Goal: Task Accomplishment & Management: Use online tool/utility

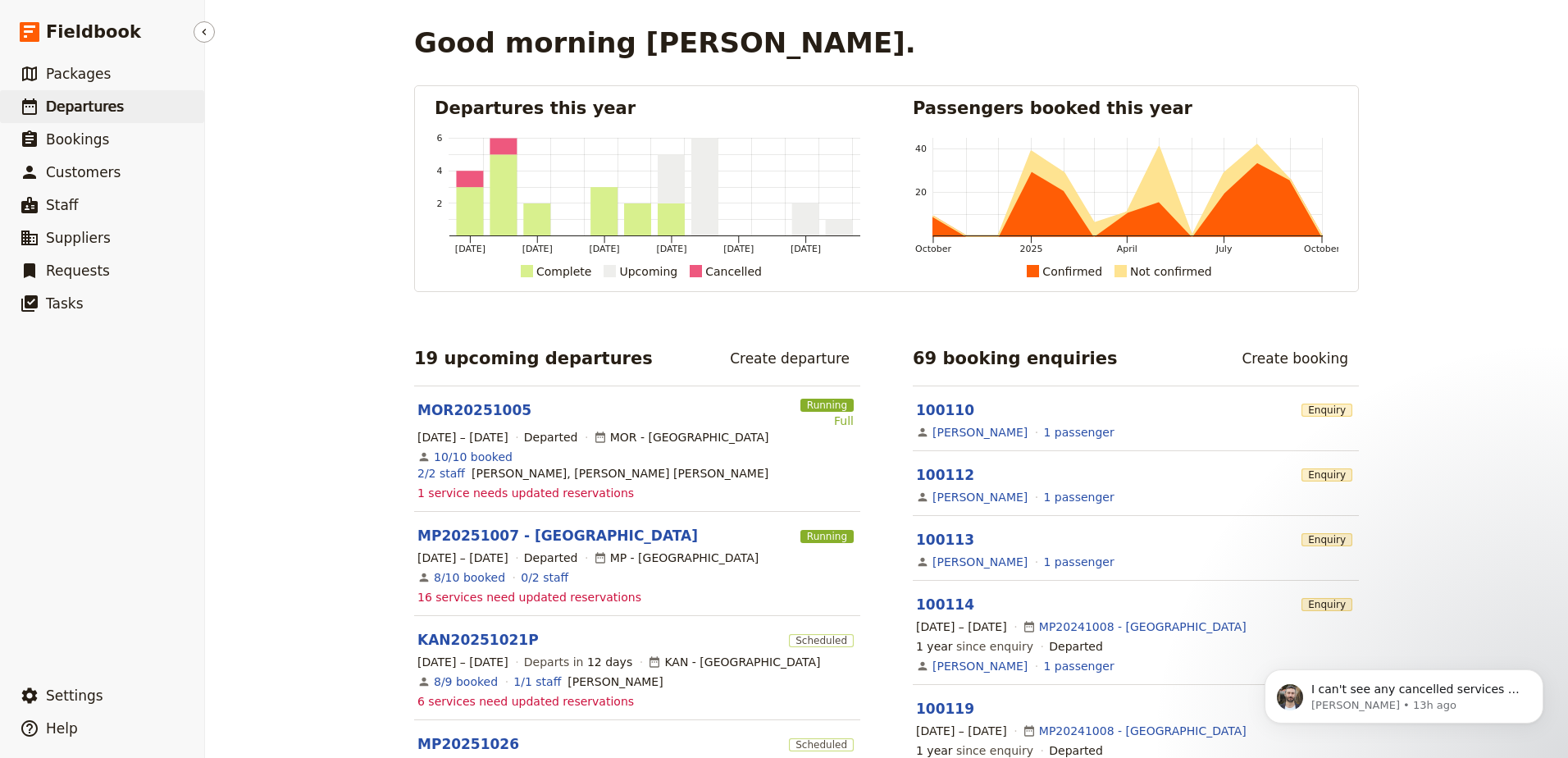
click at [113, 102] on span "Departures" at bounding box center [84, 106] width 78 height 17
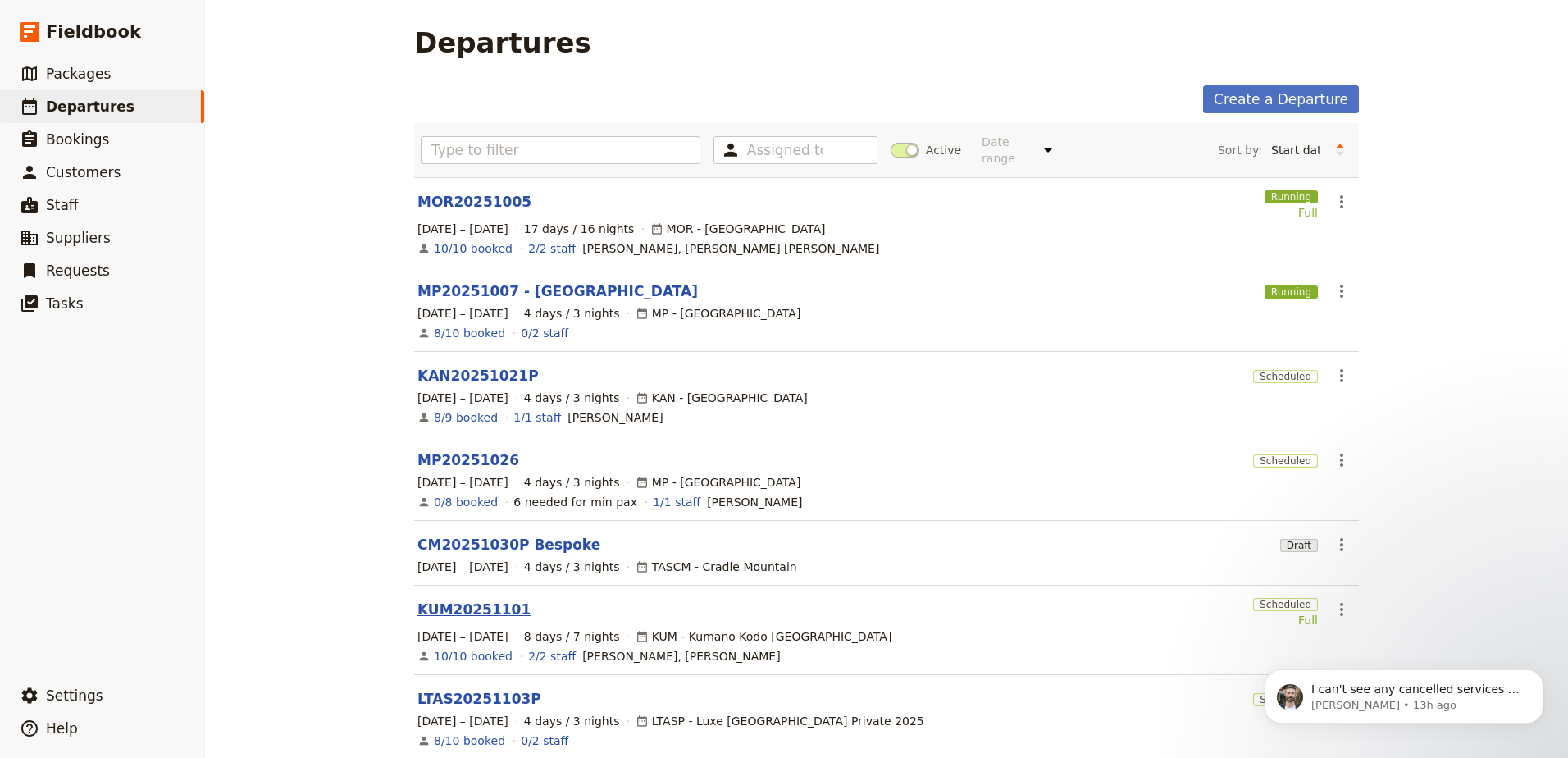
click at [468, 600] on link "KUM20251101" at bounding box center [473, 609] width 113 height 19
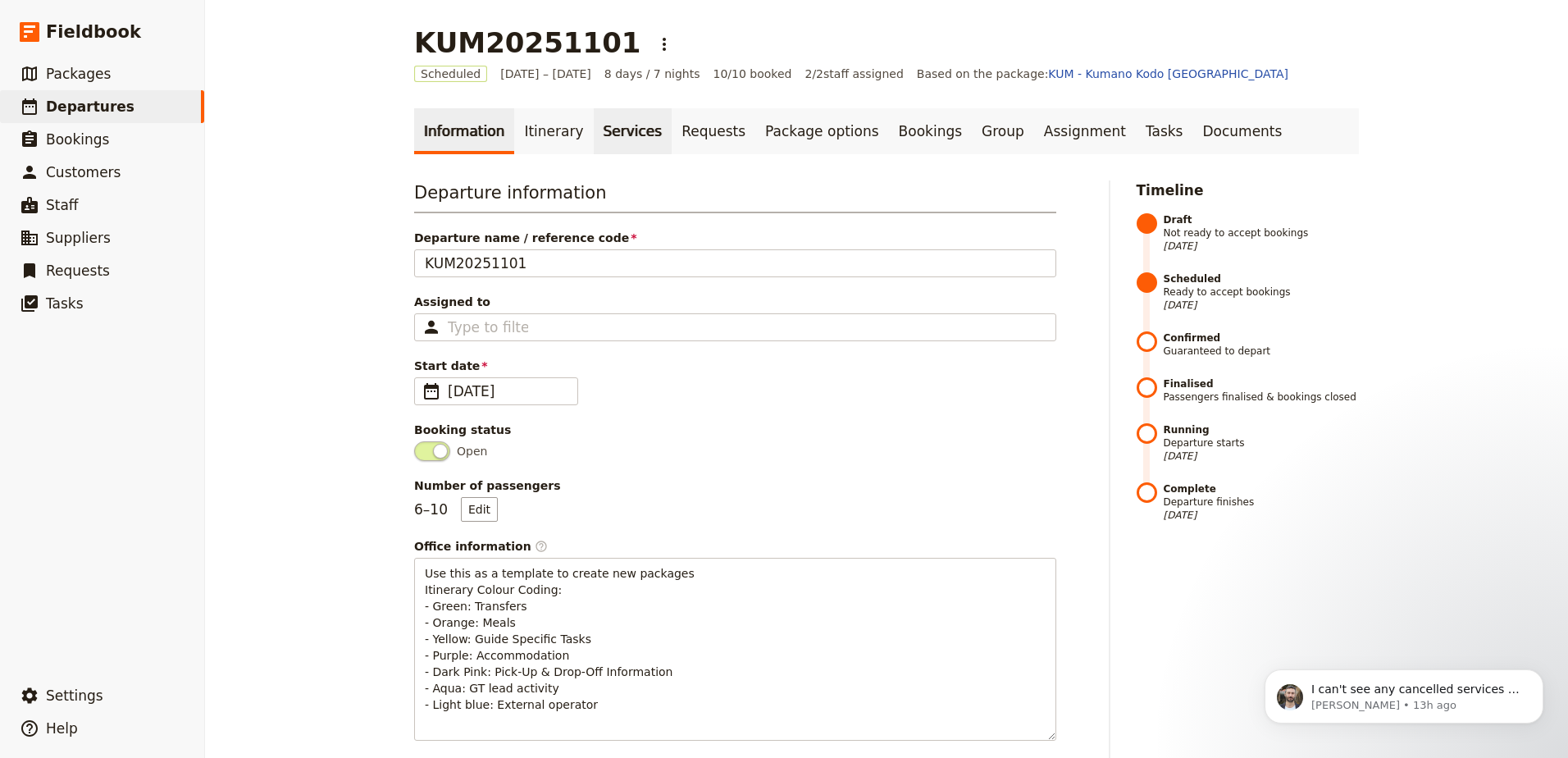
click at [594, 115] on link "Services" at bounding box center [634, 131] width 79 height 46
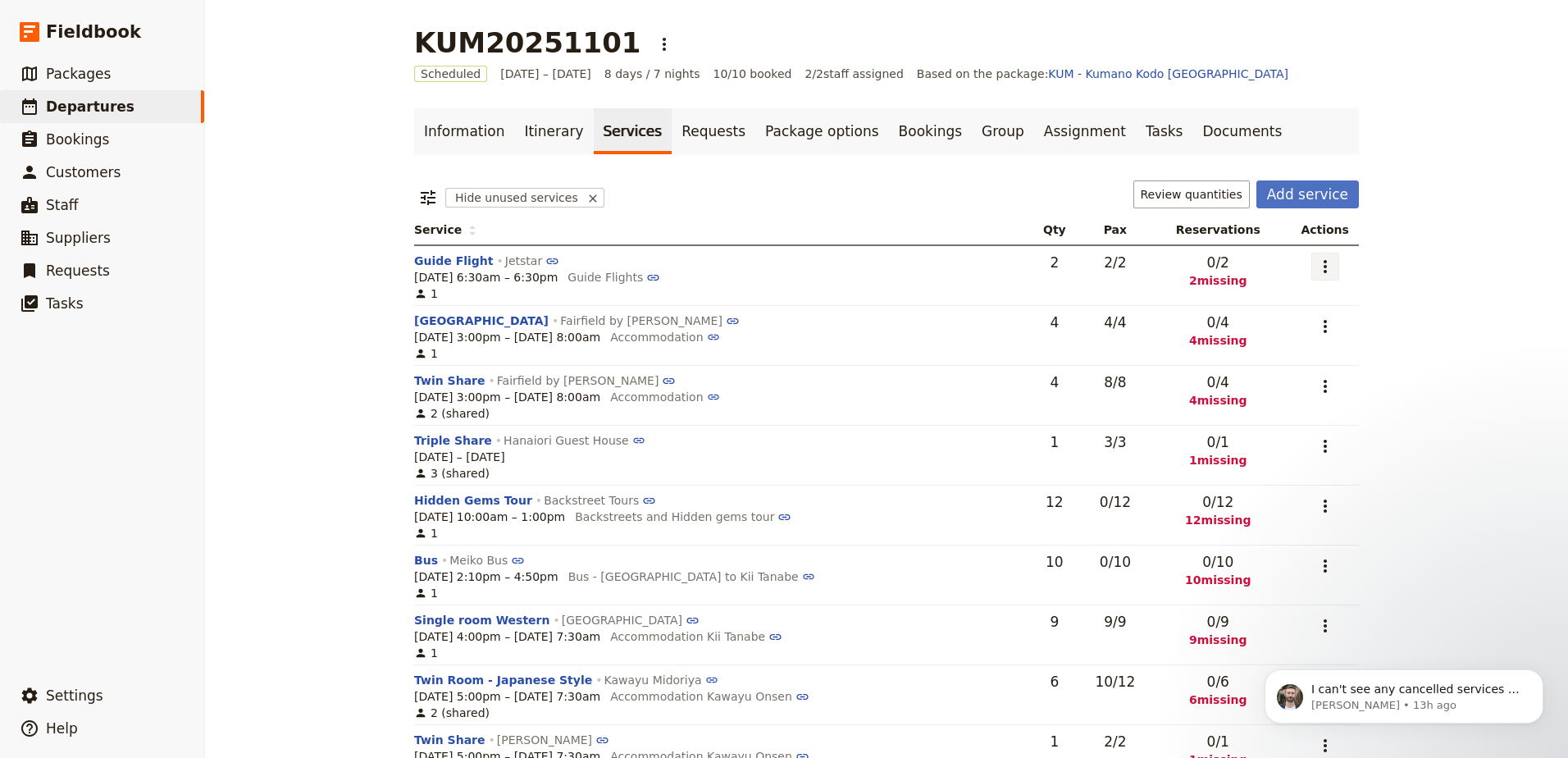
click at [1327, 262] on icon "Actions" at bounding box center [1326, 266] width 19 height 19
click at [1314, 312] on button "Edit service" at bounding box center [1256, 303] width 154 height 23
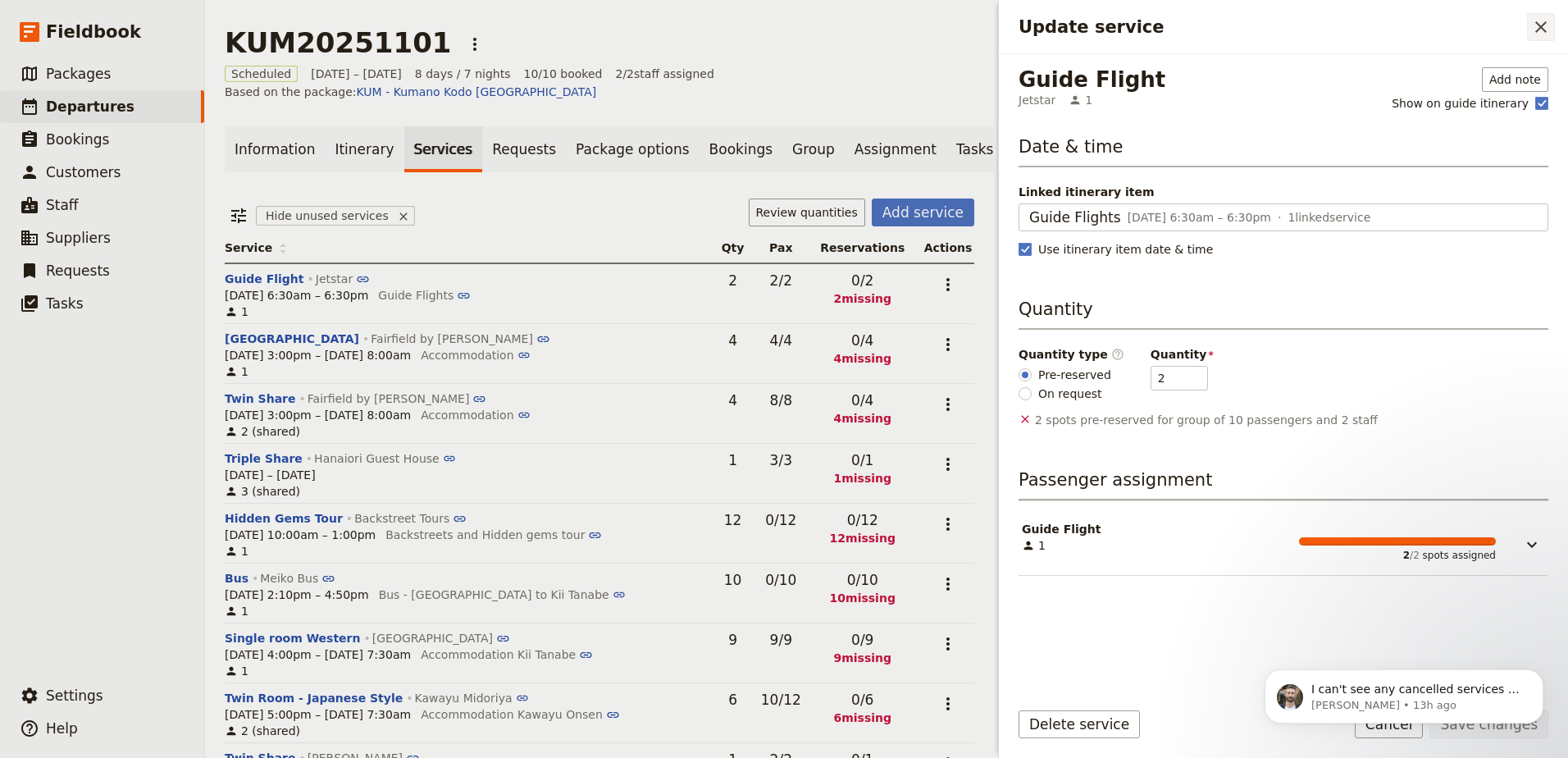
click at [1535, 25] on icon "Close drawer" at bounding box center [1541, 27] width 19 height 19
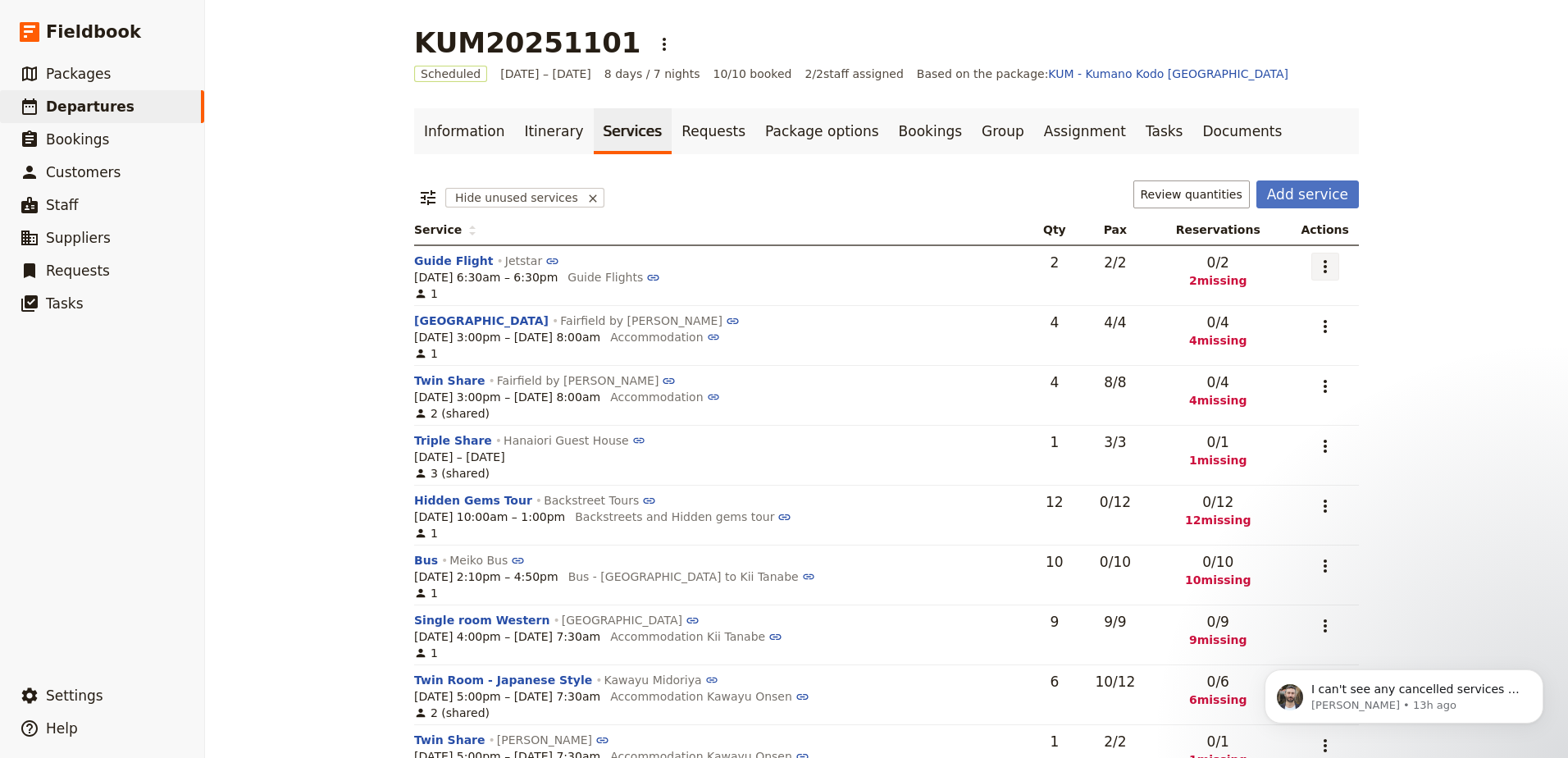
click at [1326, 271] on icon "Actions" at bounding box center [1326, 266] width 19 height 19
click at [1308, 347] on span "Add to supplier request" at bounding box center [1256, 348] width 135 height 17
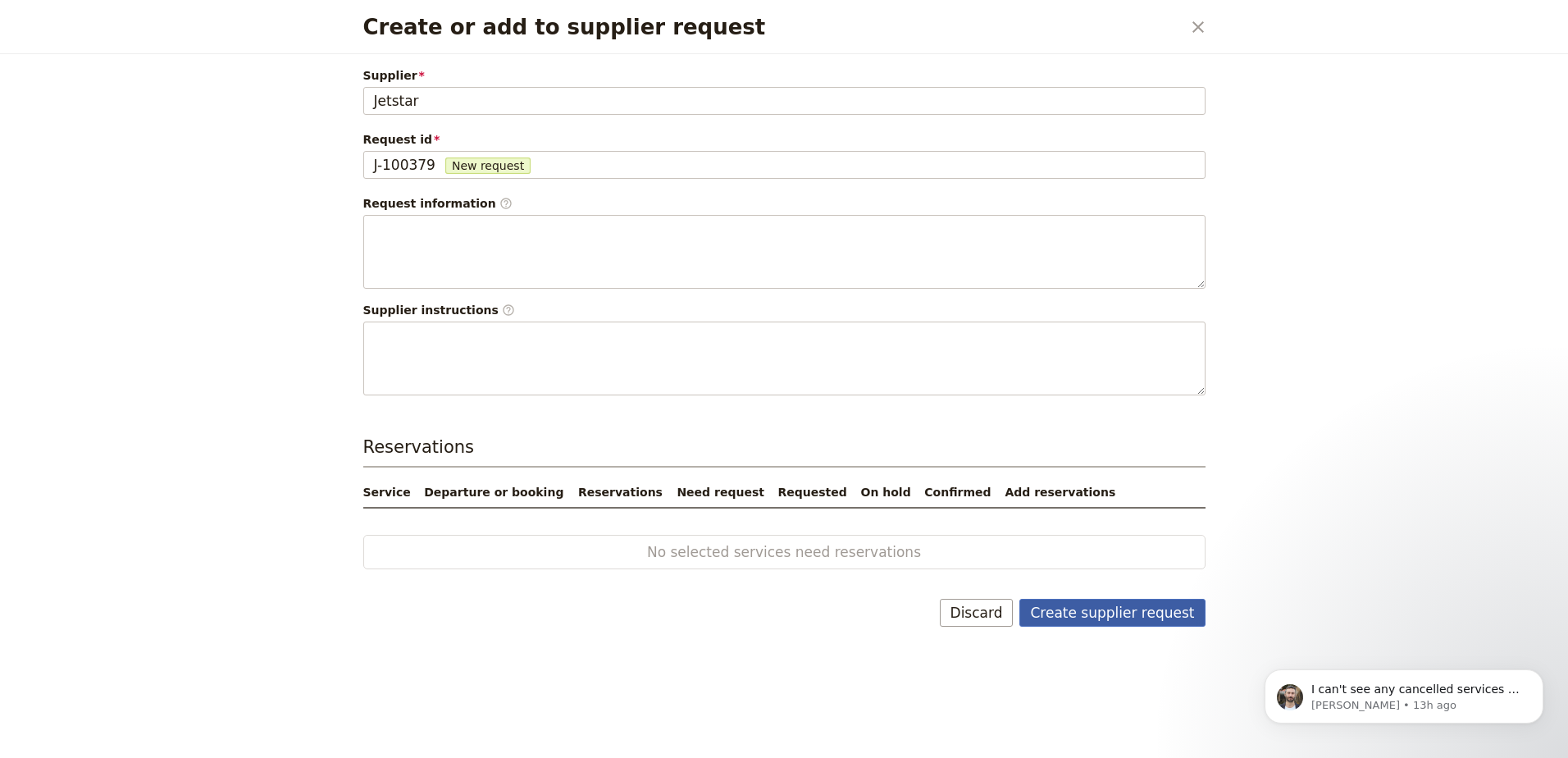
click at [1146, 624] on button "Create supplier request" at bounding box center [1112, 613] width 186 height 28
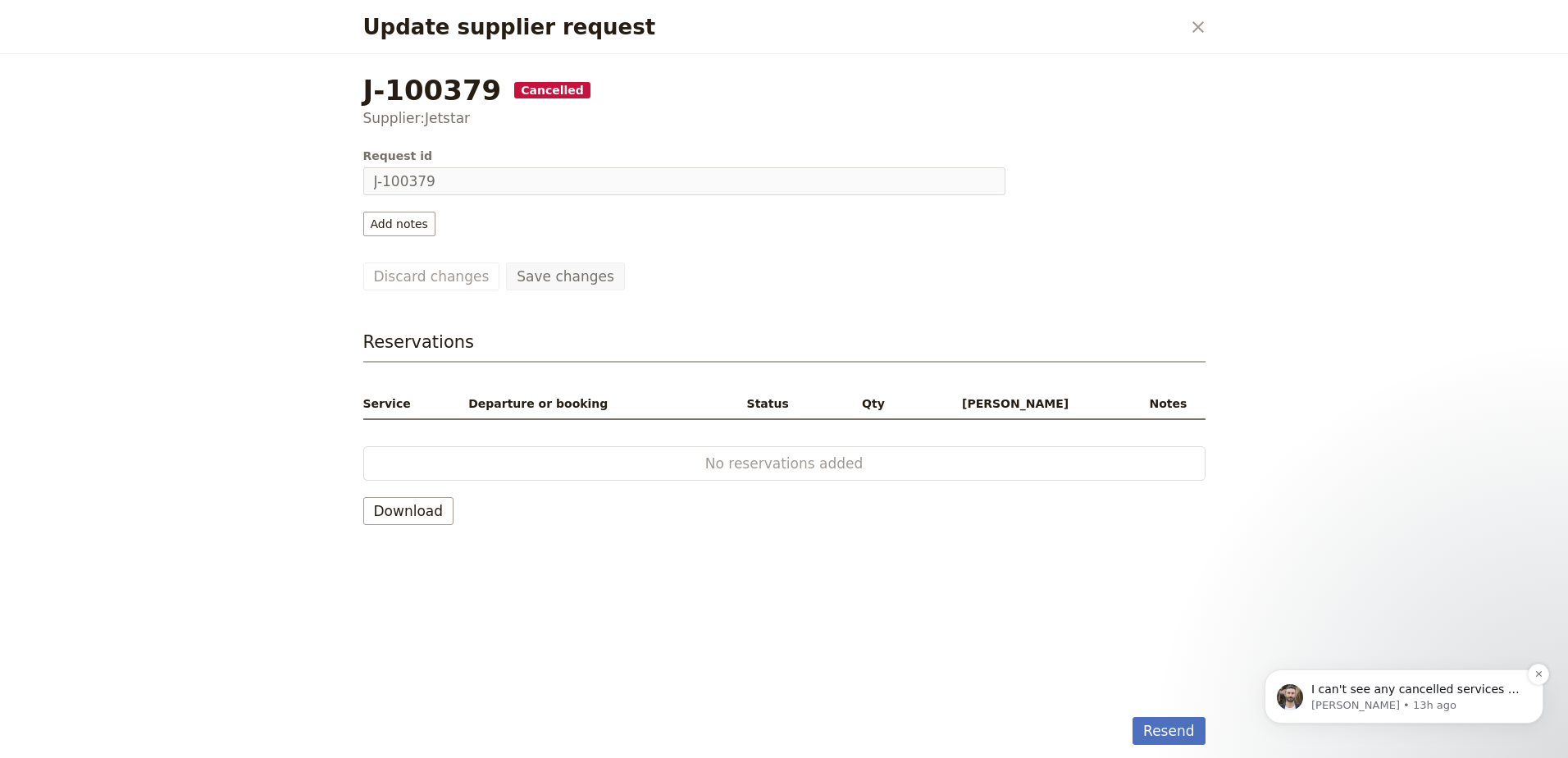
click at [1376, 703] on p "[PERSON_NAME] • 13h ago" at bounding box center [1418, 705] width 212 height 15
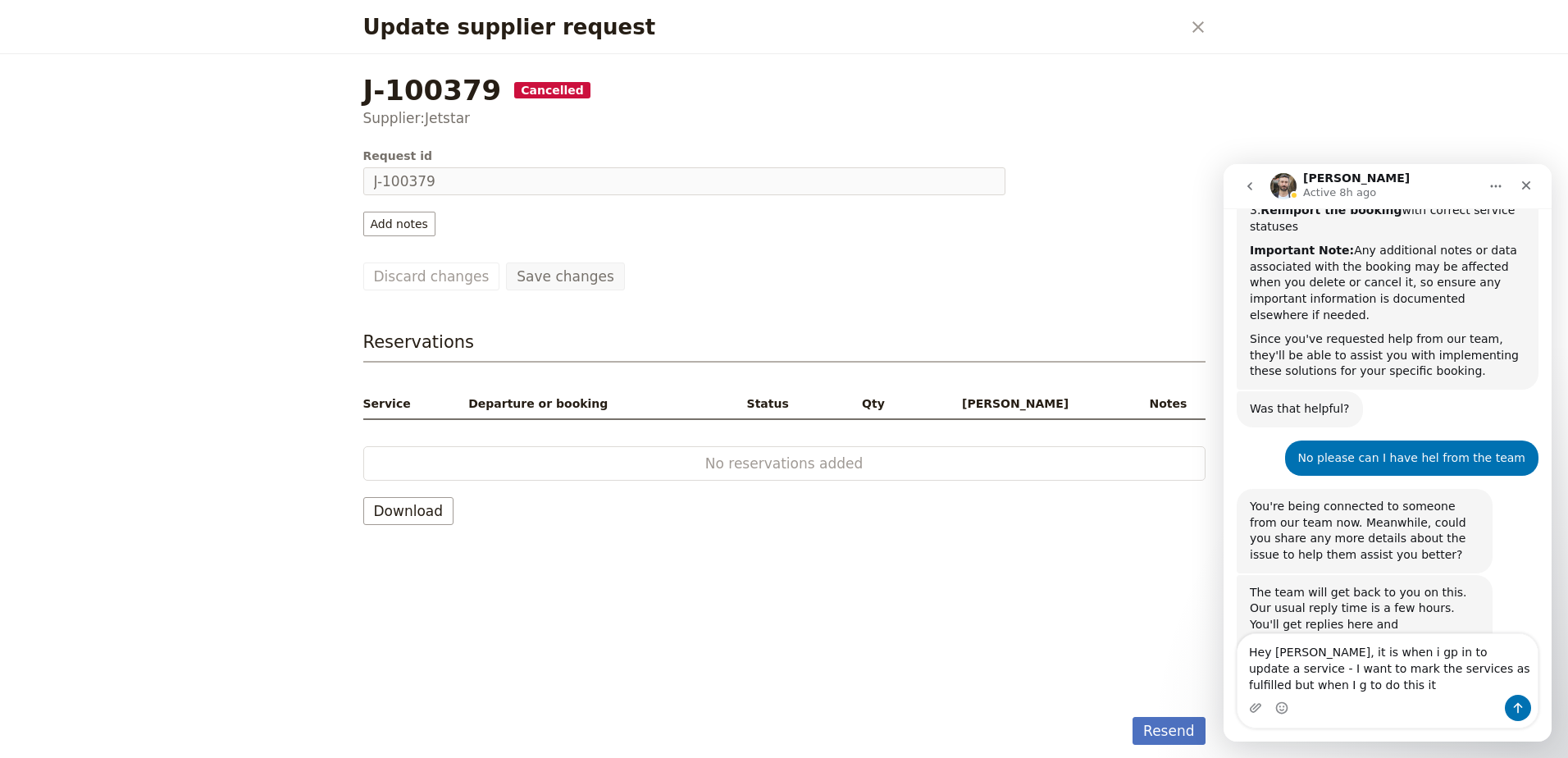
scroll to position [2592, 0]
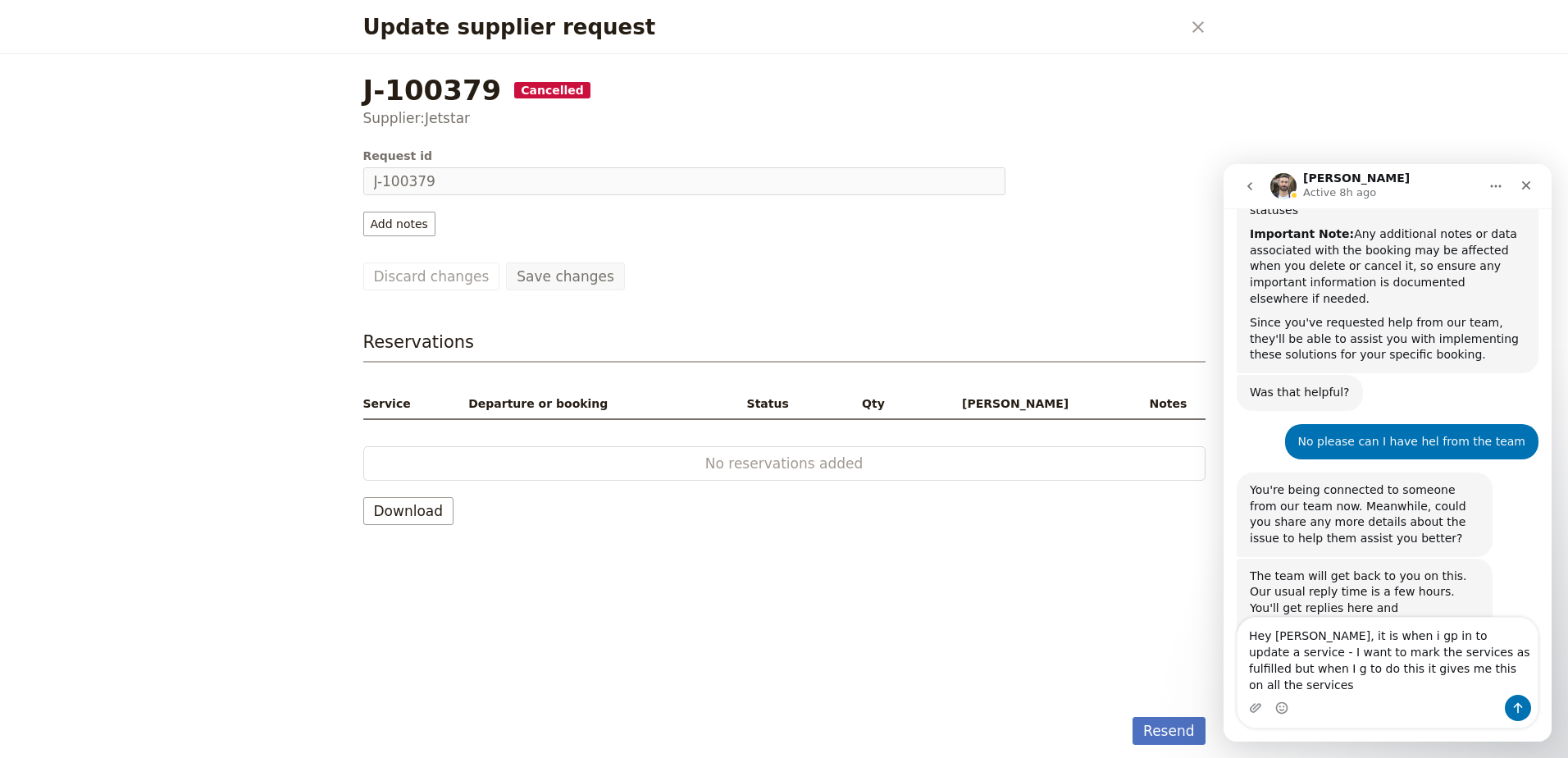
type textarea "Hey [PERSON_NAME], it is when i gp in to update a service - I want to mark the …"
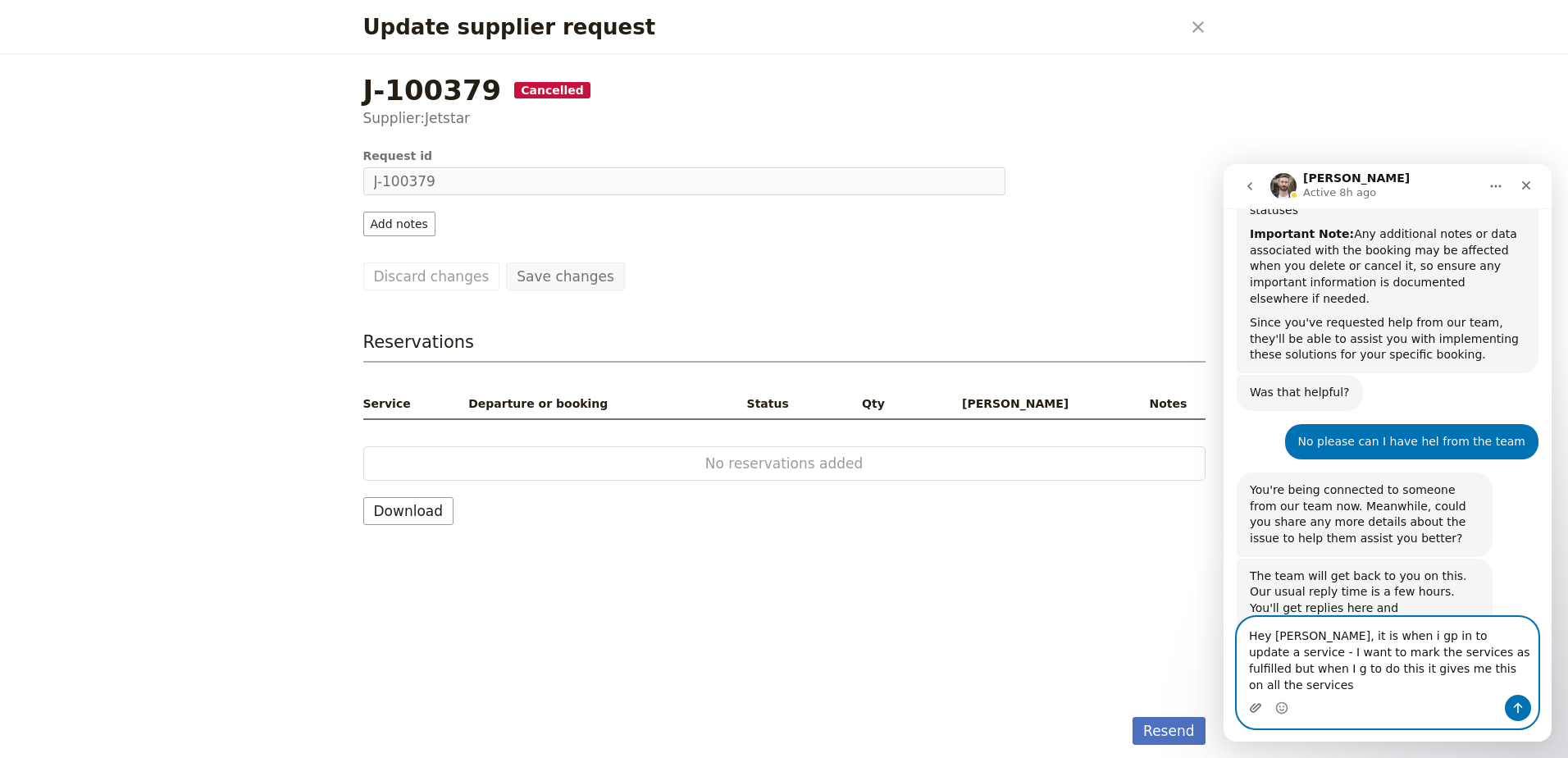
click at [1257, 708] on icon "Upload attachment" at bounding box center [1256, 707] width 13 height 13
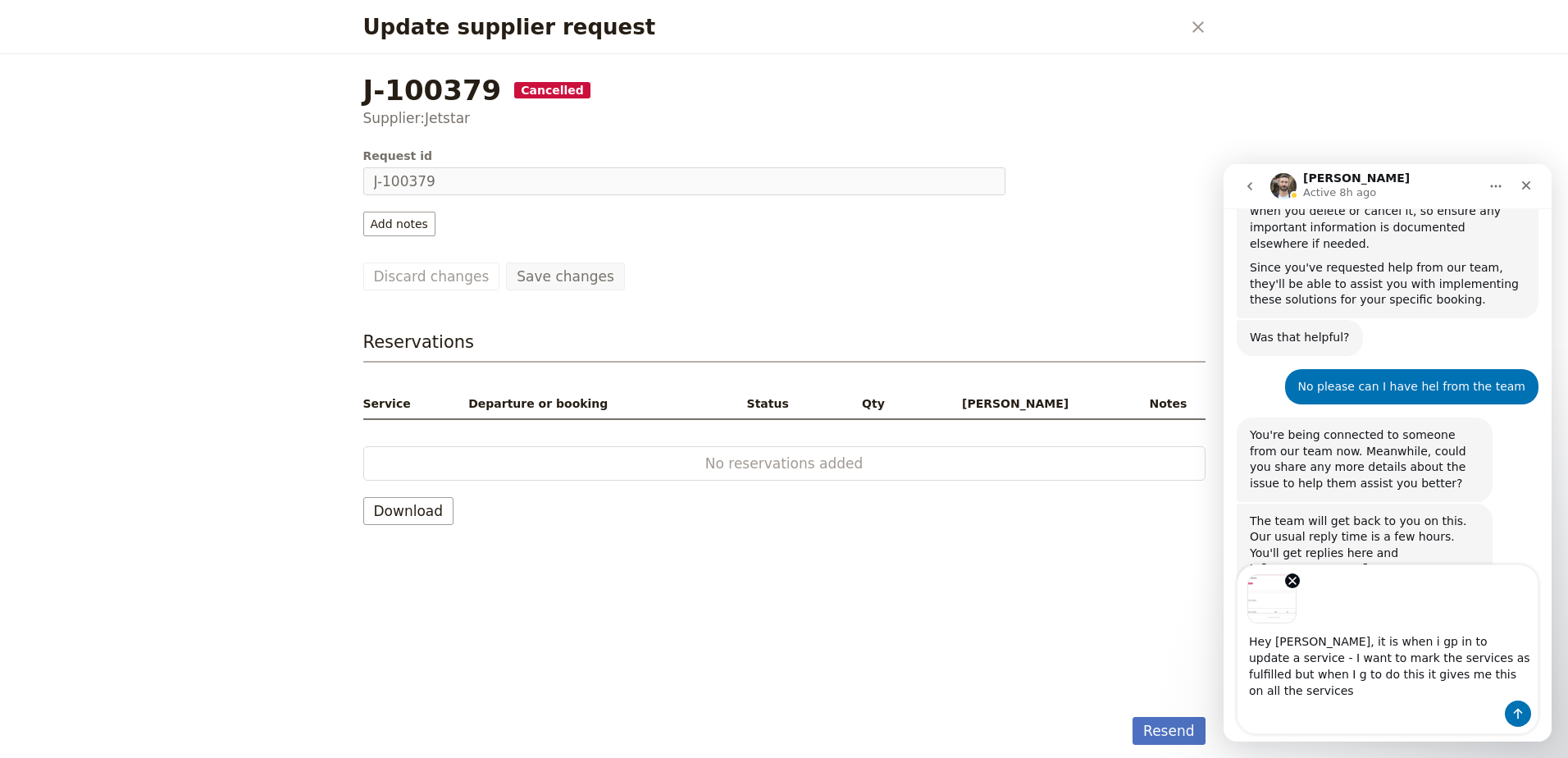
scroll to position [2650, 0]
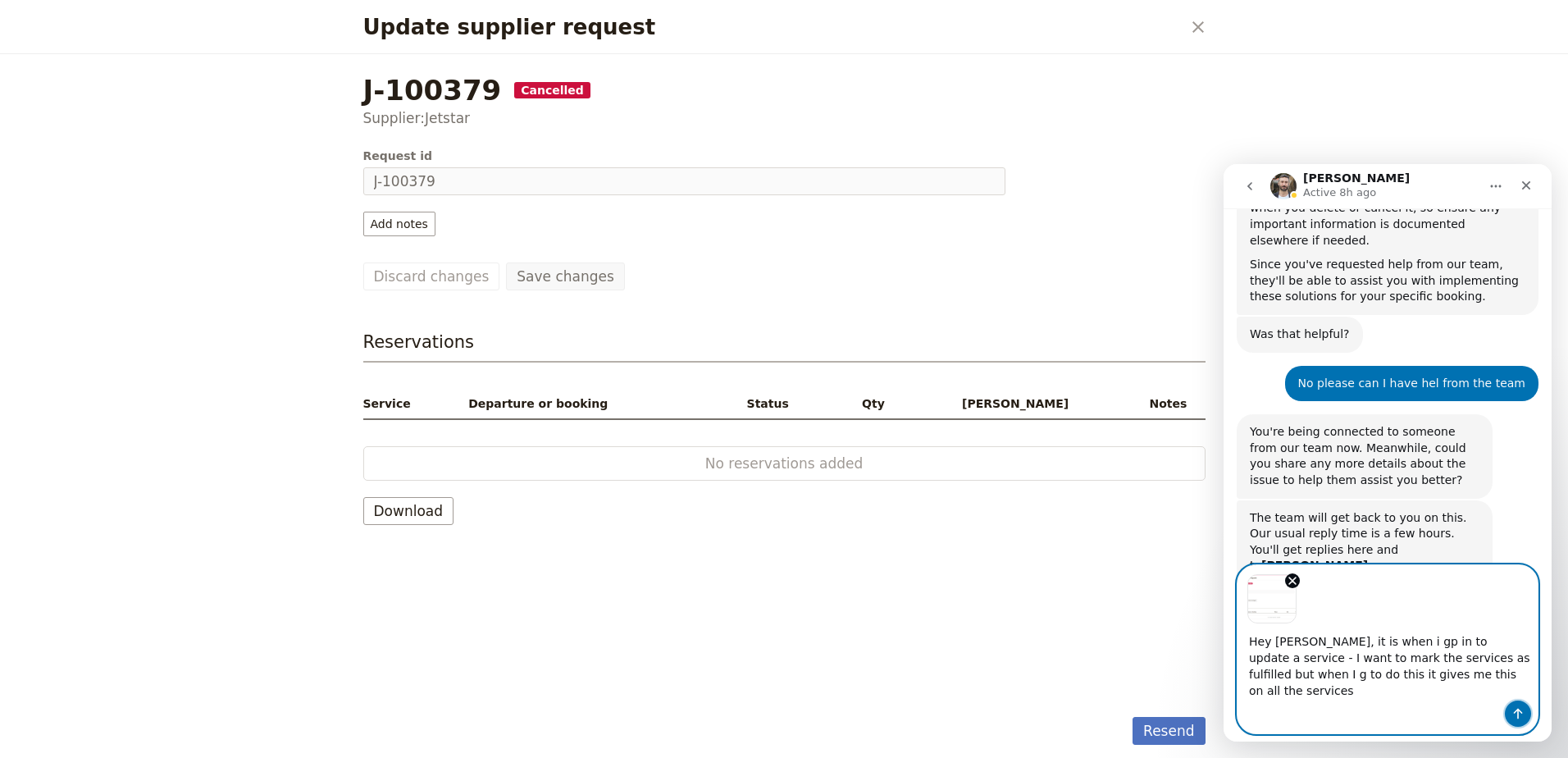
click at [1508, 704] on button "Send a message…" at bounding box center [1518, 714] width 26 height 26
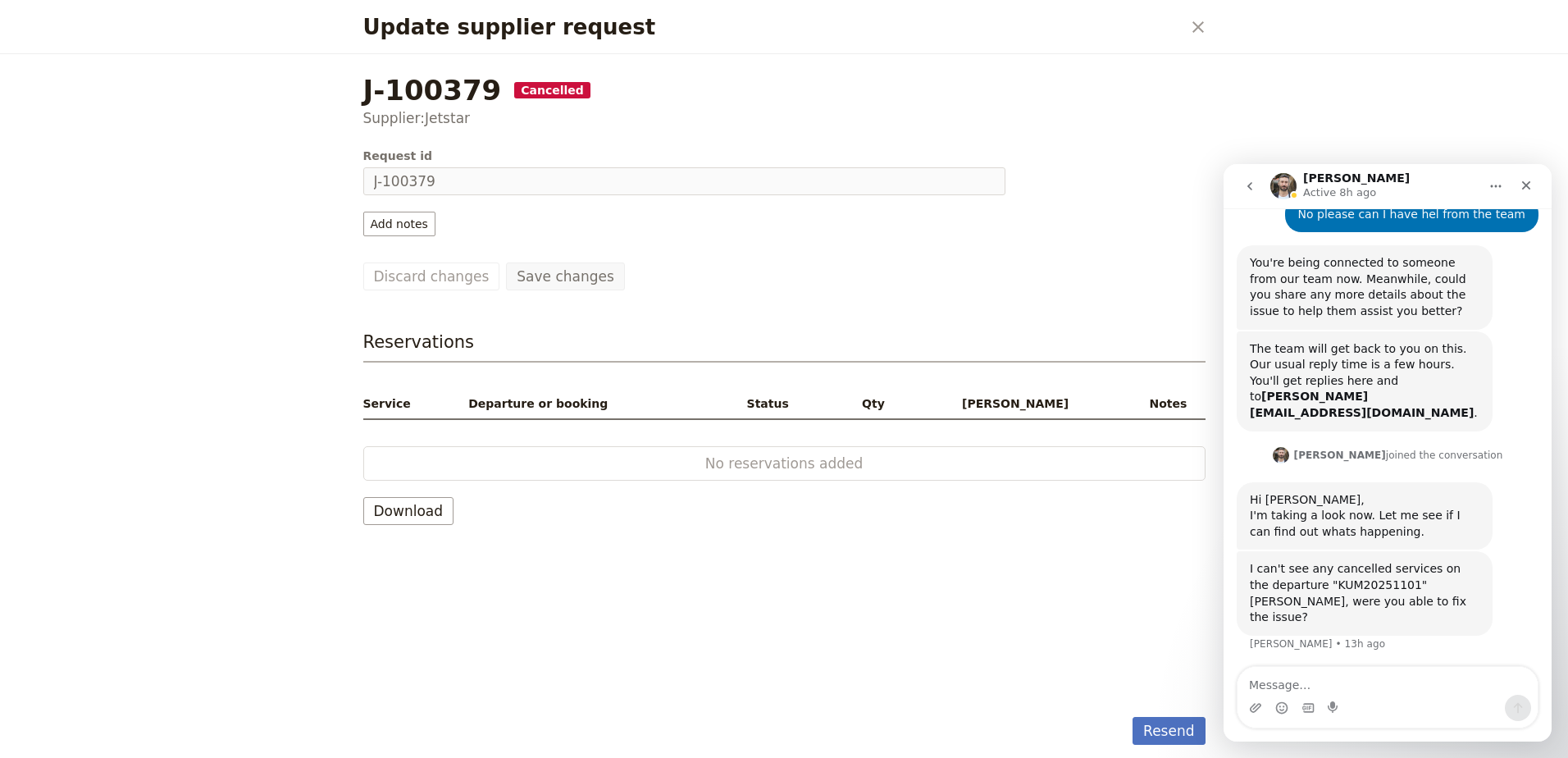
scroll to position [2845, 0]
click at [1200, 28] on icon "Close dialog" at bounding box center [1198, 27] width 19 height 19
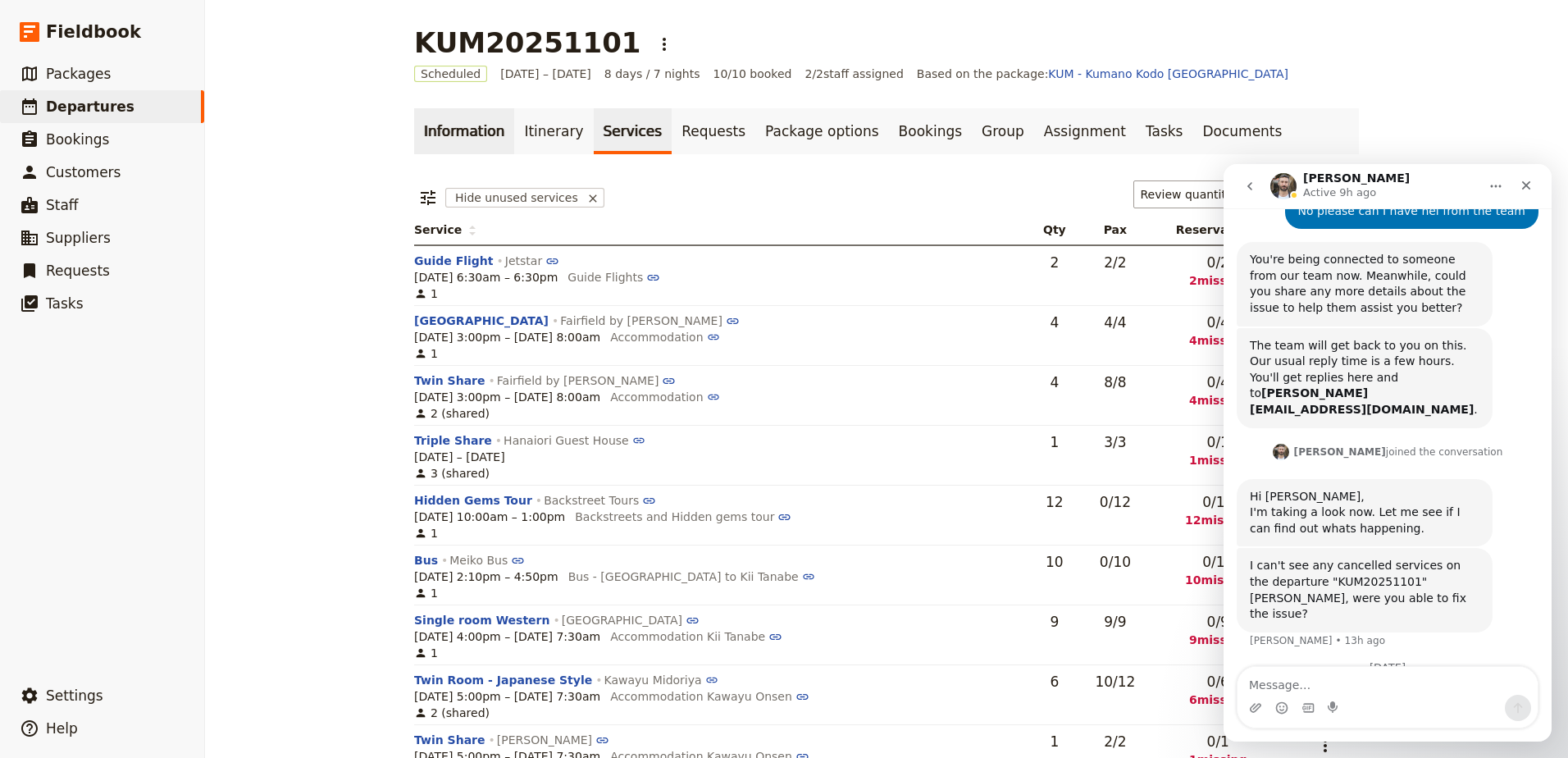
click at [478, 131] on link "Information" at bounding box center [464, 131] width 100 height 46
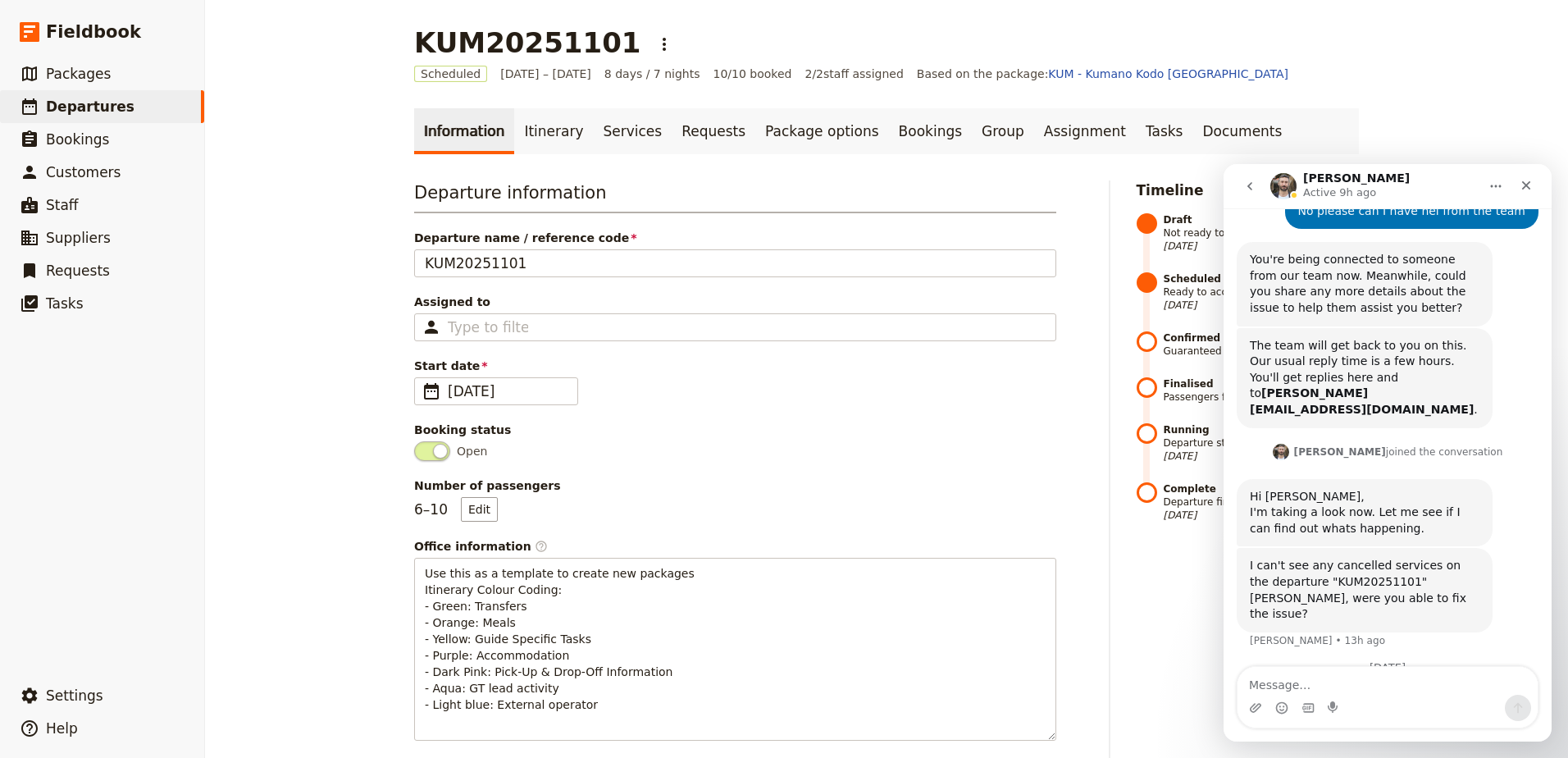
drag, startPoint x: 1411, startPoint y: 632, endPoint x: 1291, endPoint y: 586, distance: 128.5
copy div "Hey [PERSON_NAME], it is when i gp in to update a service - I want to mark the …"
